Goal: Find specific page/section: Find specific page/section

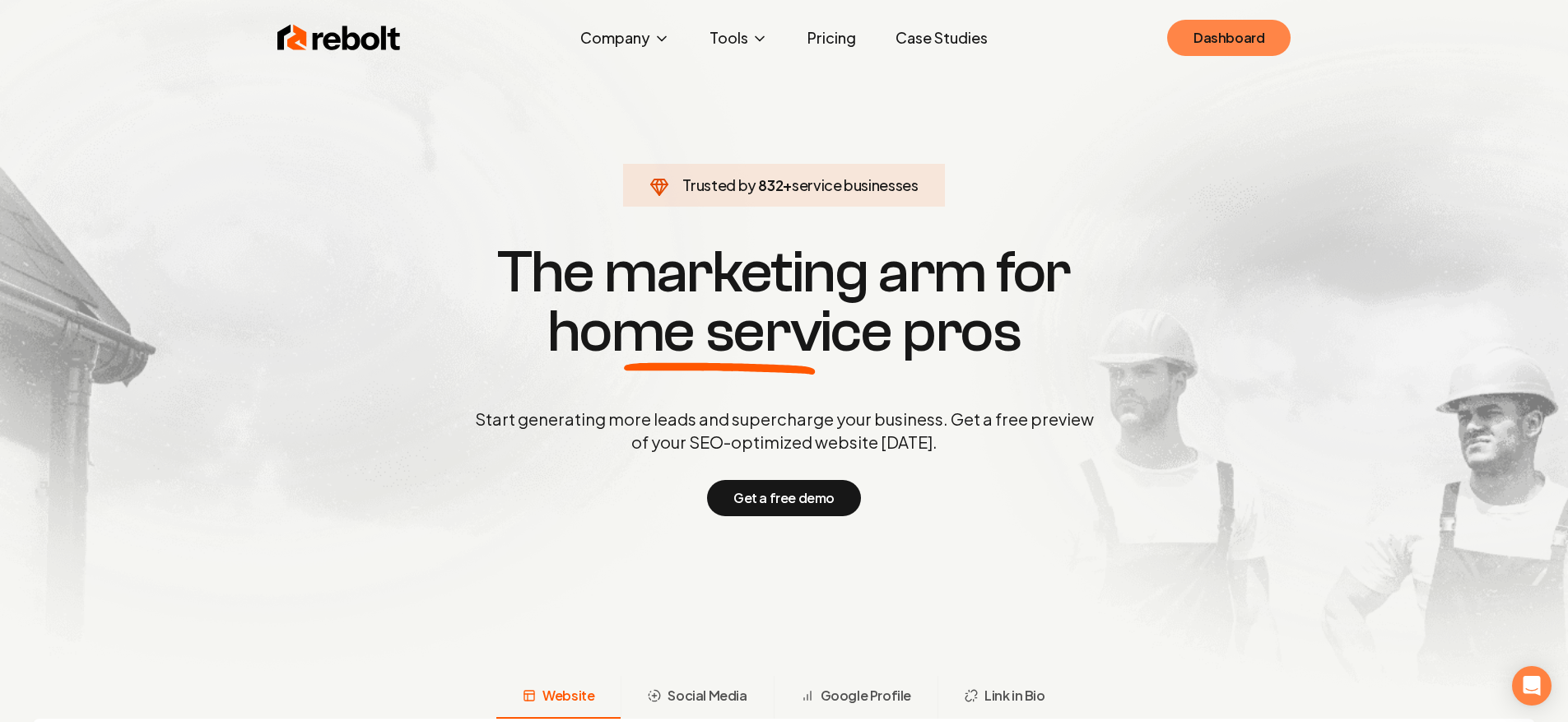
click at [1263, 43] on link "Dashboard" at bounding box center [1229, 37] width 123 height 36
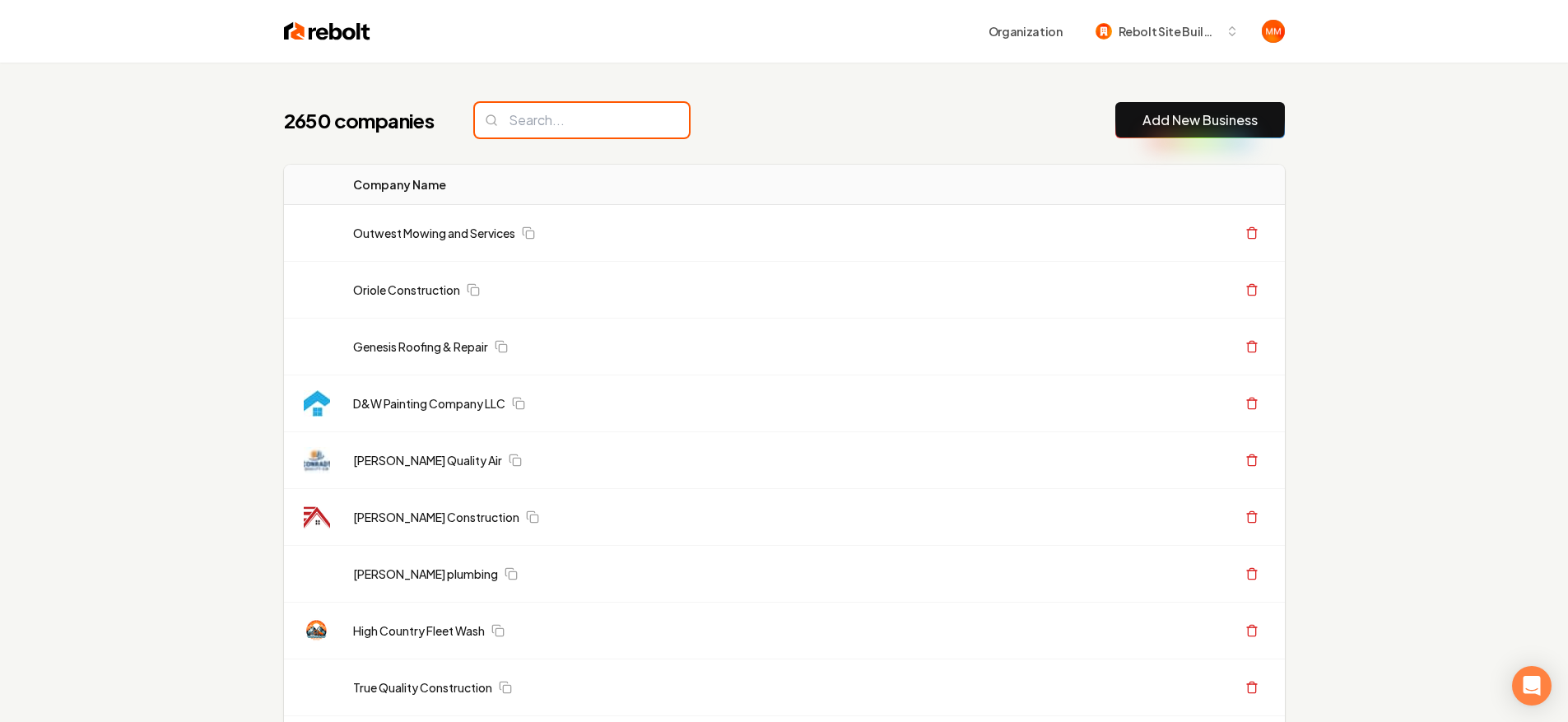
click at [537, 109] on input "search" at bounding box center [582, 120] width 214 height 34
type input "i"
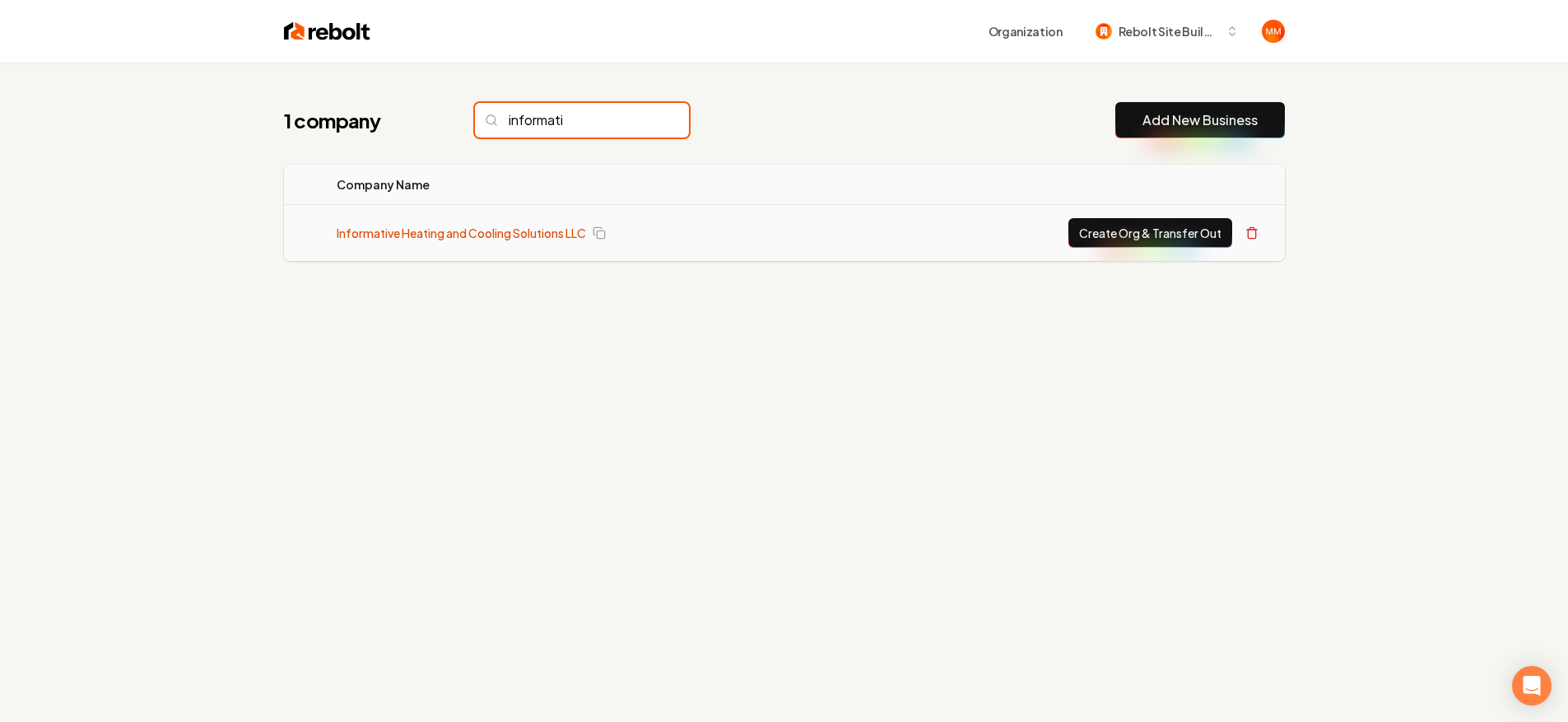
type input "informati"
click at [557, 231] on link "Informative Heating and Cooling Solutions LLC" at bounding box center [460, 232] width 249 height 17
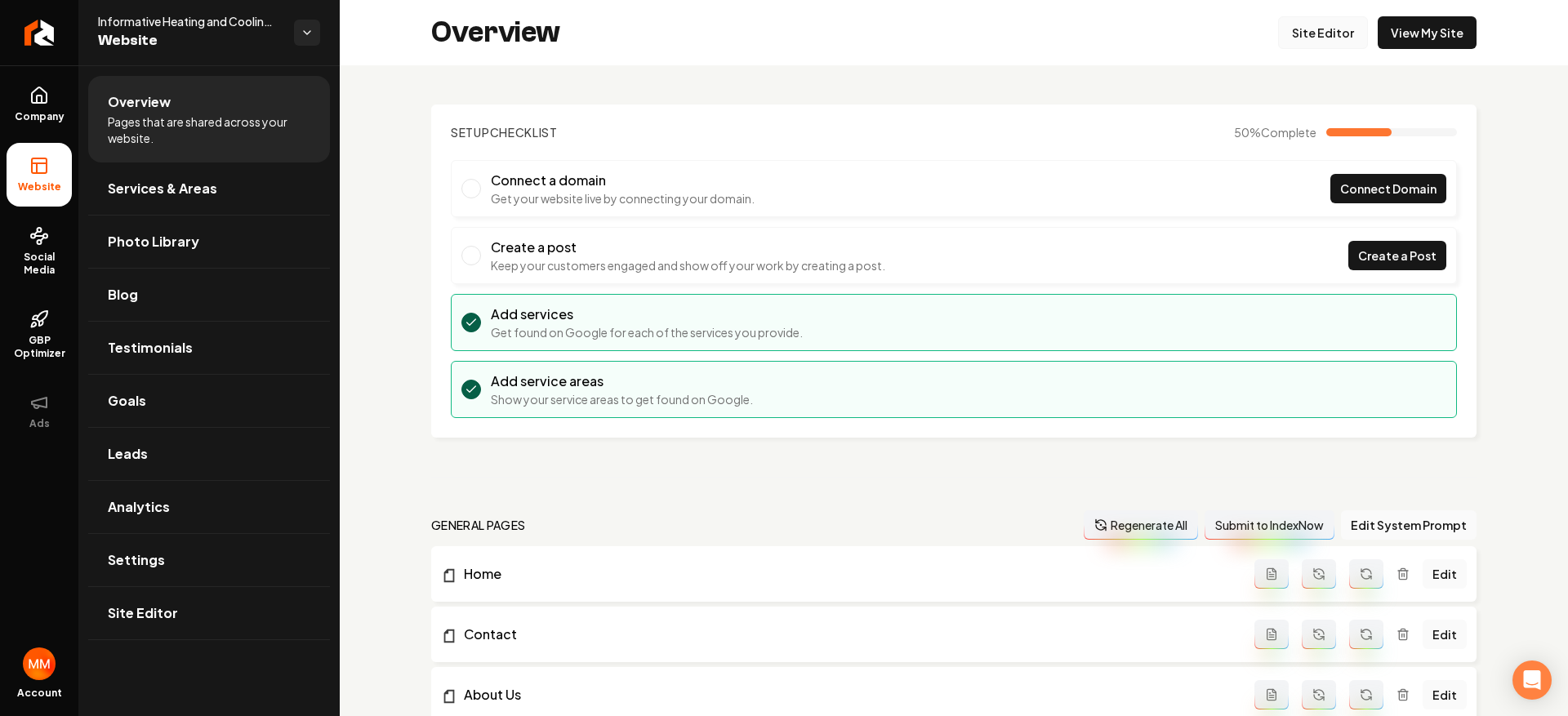
click at [1298, 27] on link "Site Editor" at bounding box center [1323, 32] width 90 height 32
